Goal: Task Accomplishment & Management: Use online tool/utility

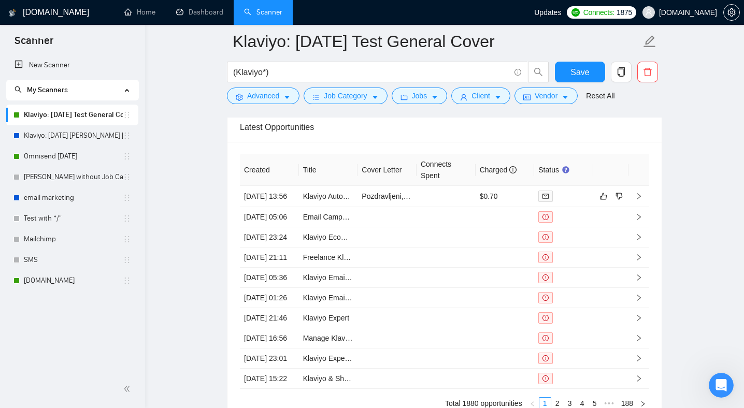
scroll to position [627, 0]
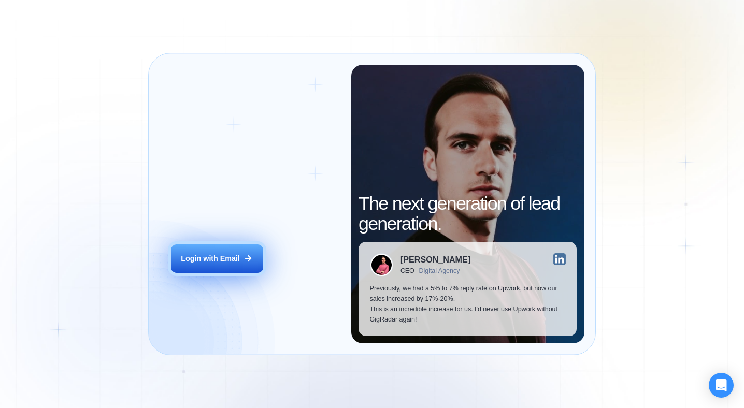
click at [238, 258] on div "Login with Email" at bounding box center [210, 259] width 59 height 10
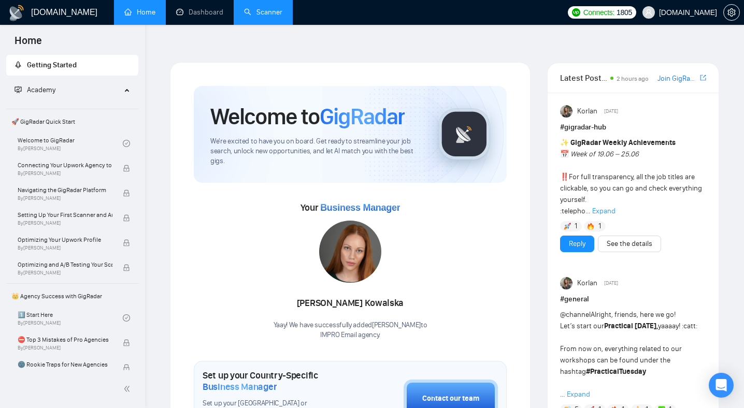
click at [255, 11] on link "Scanner" at bounding box center [263, 12] width 38 height 9
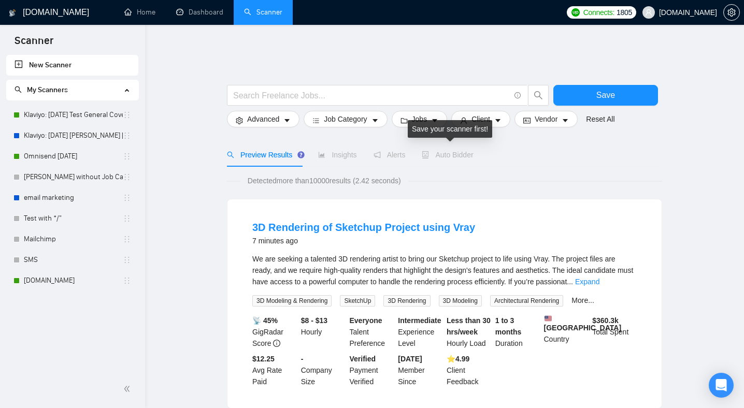
click at [468, 151] on span "Auto Bidder" at bounding box center [447, 155] width 51 height 8
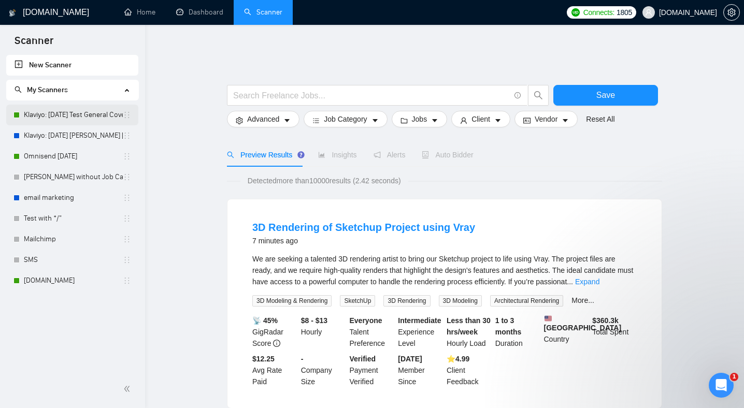
click at [77, 119] on link "Klaviyo: [DATE] Test General Cover" at bounding box center [73, 115] width 99 height 21
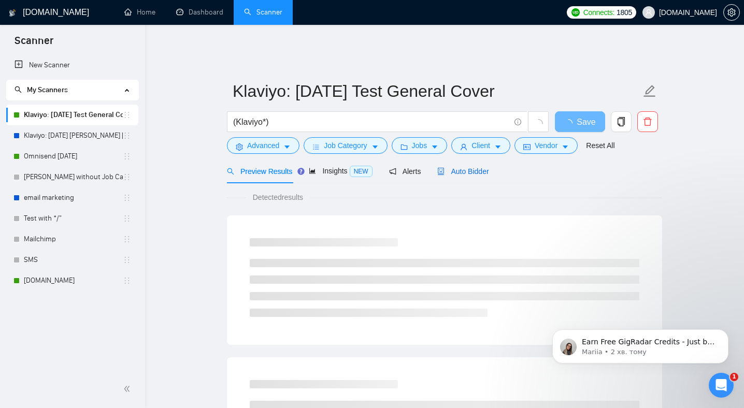
click at [471, 167] on span "Auto Bidder" at bounding box center [462, 171] width 51 height 8
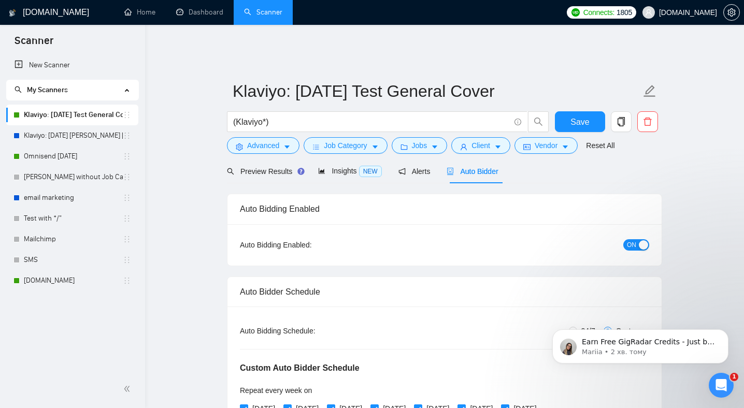
radio input "false"
radio input "true"
checkbox input "true"
click at [722, 380] on icon "Відкрити програму для спілкування Intercom" at bounding box center [721, 385] width 17 height 17
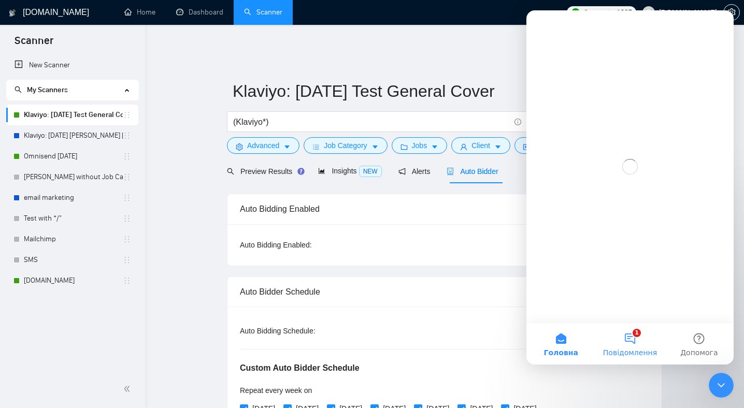
click at [631, 338] on button "1 Повідомлення" at bounding box center [629, 343] width 69 height 41
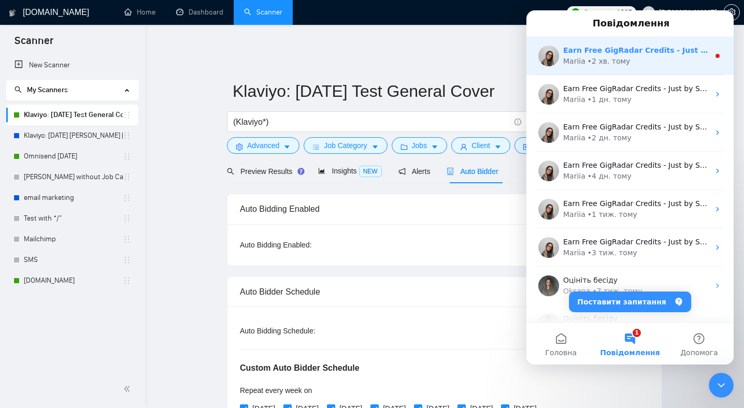
click at [643, 61] on div "Mariia • 2 хв. тому" at bounding box center [636, 61] width 146 height 11
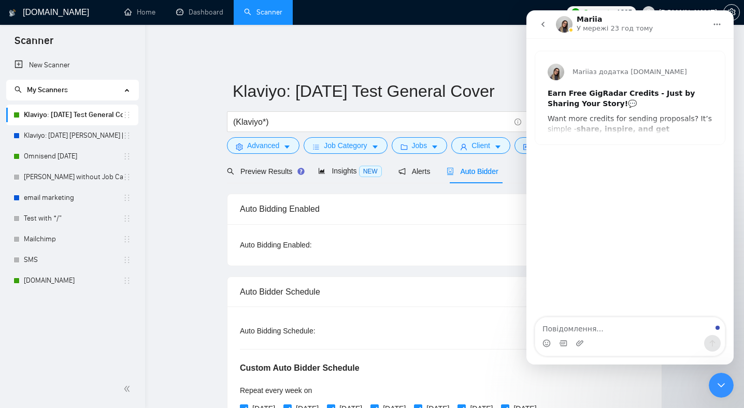
click at [720, 390] on icon "Закрити програму для спілкування Intercom" at bounding box center [721, 385] width 12 height 12
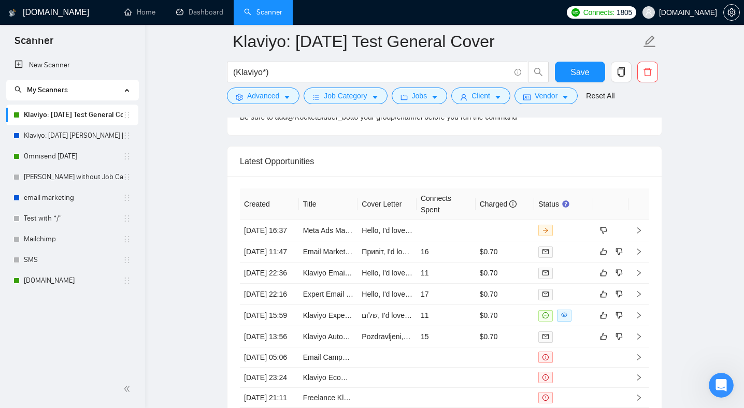
scroll to position [2883, 0]
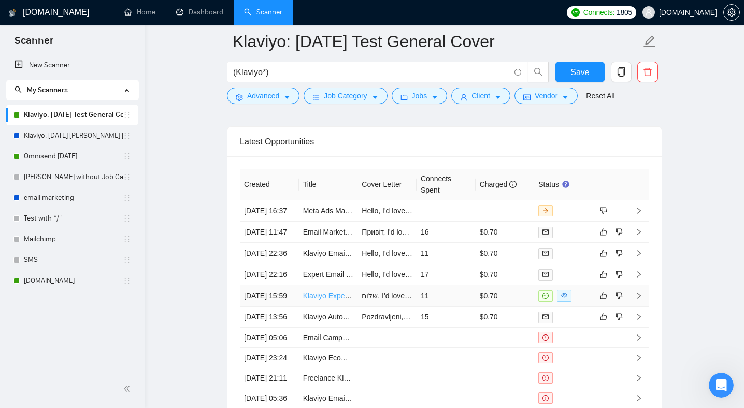
click at [323, 300] on link "Klaviyo Expert Needed for SMS Setup & Email Review Consultation" at bounding box center [412, 296] width 218 height 8
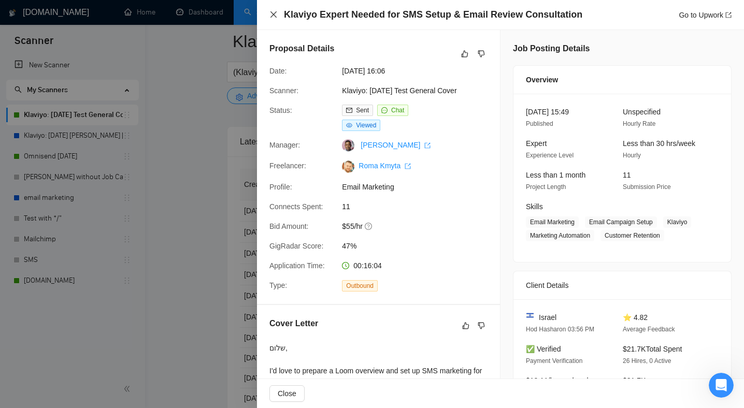
click at [271, 16] on icon "close" at bounding box center [273, 14] width 8 height 8
